Goal: Task Accomplishment & Management: Use online tool/utility

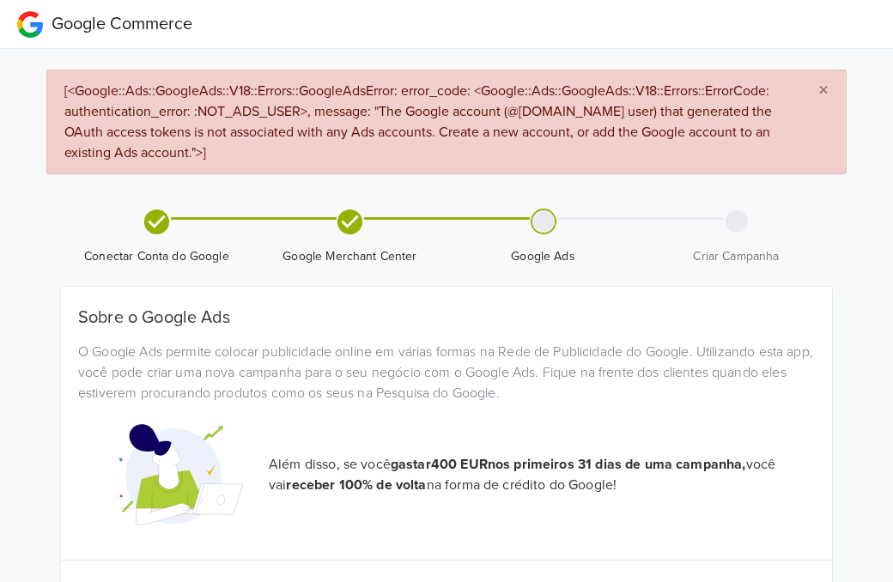
scroll to position [95, 0]
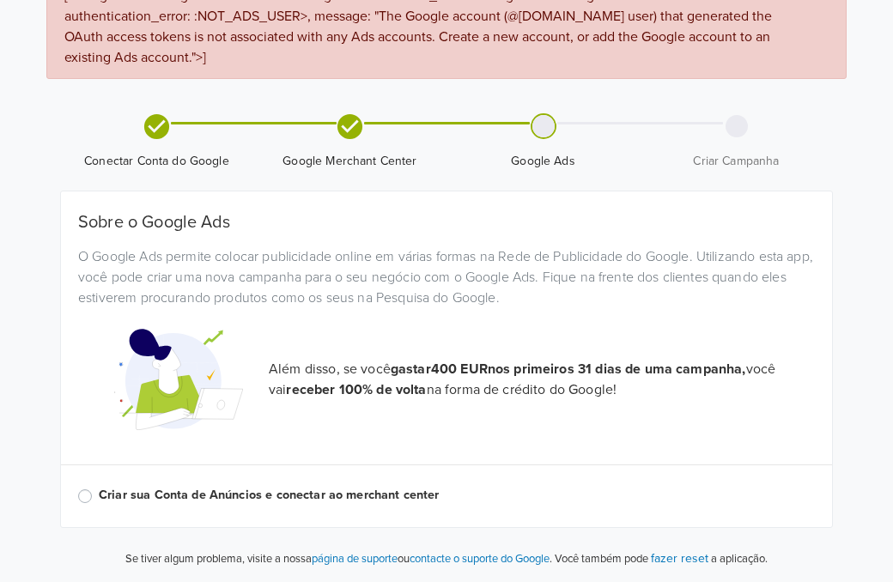
click at [169, 310] on div "O Google Ads permite colocar publicidade online em várias formas na Rede de Pub…" at bounding box center [446, 280] width 762 height 69
click at [99, 494] on label "Criar sua Conta de Anúncios e conectar ao merchant center" at bounding box center [457, 495] width 716 height 19
click at [0, 0] on input "Criar sua Conta de Anúncios e conectar ao merchant center" at bounding box center [0, 0] width 0 height 0
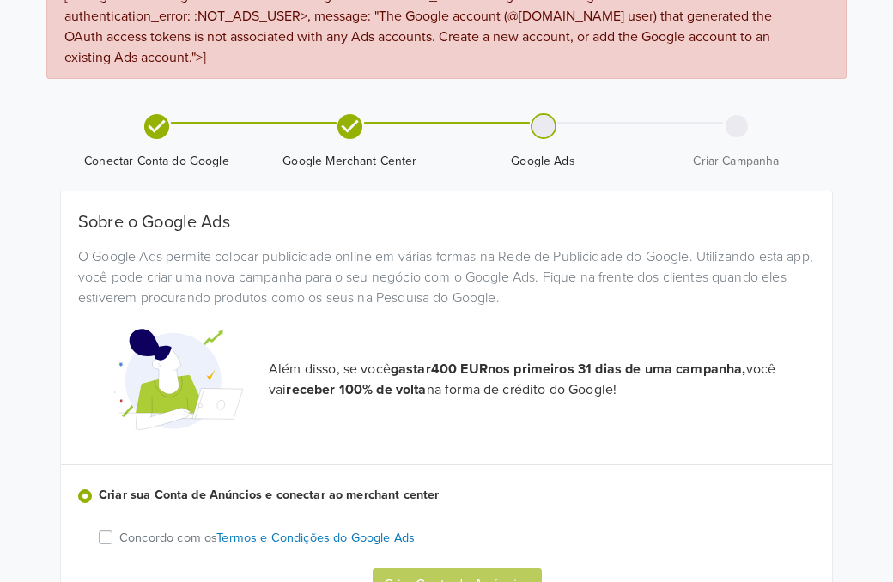
scroll to position [190, 0]
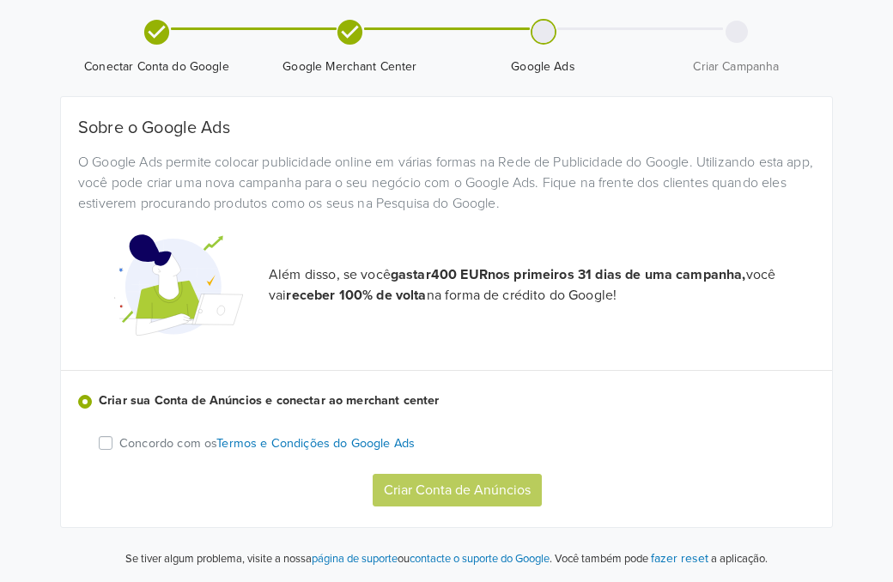
click at [119, 445] on label "Concordo com os Termos e Condições do Google Ads" at bounding box center [266, 443] width 295 height 20
click at [0, 0] on input "Concordo com os Termos e Condições do Google Ads" at bounding box center [0, 0] width 0 height 0
click at [442, 493] on button "Criar Conta de Anúncios" at bounding box center [457, 490] width 169 height 33
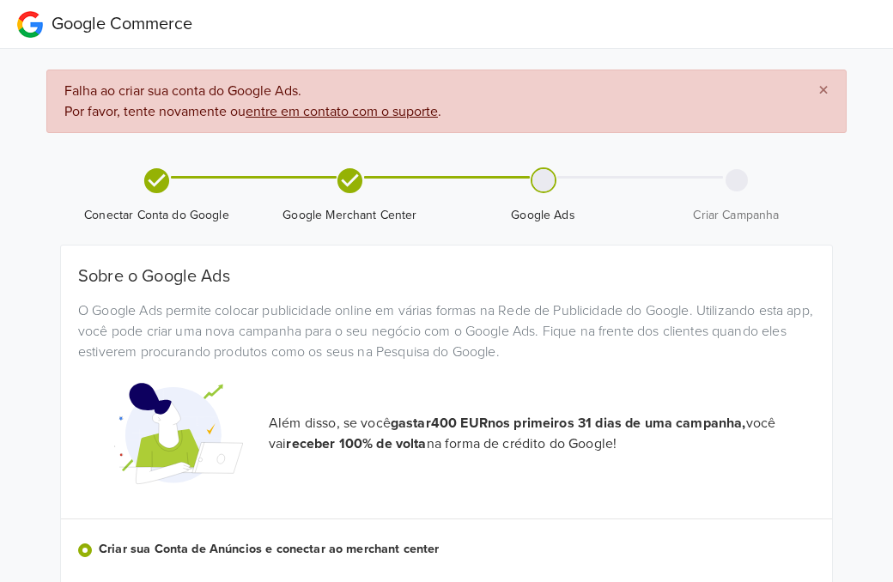
click at [818, 88] on span "×" at bounding box center [823, 90] width 10 height 25
